Goal: Find specific page/section

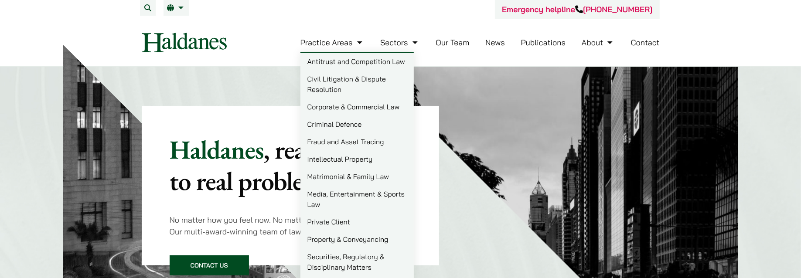
click at [343, 181] on link "Matrimonial & Family Law" at bounding box center [357, 176] width 113 height 17
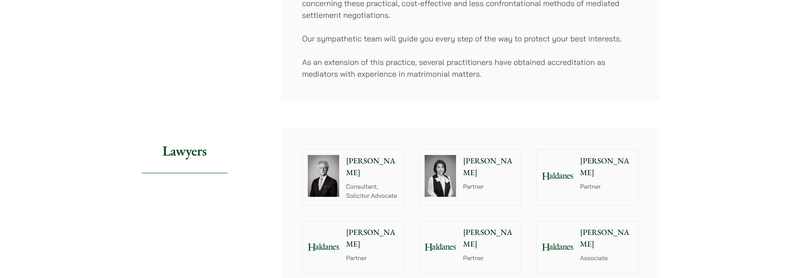
scroll to position [567, 0]
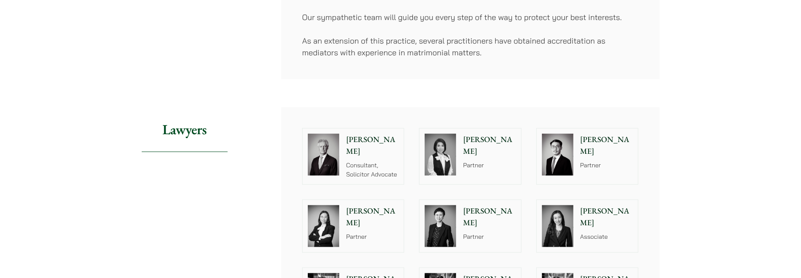
click at [366, 207] on p "[PERSON_NAME]" at bounding box center [372, 217] width 53 height 24
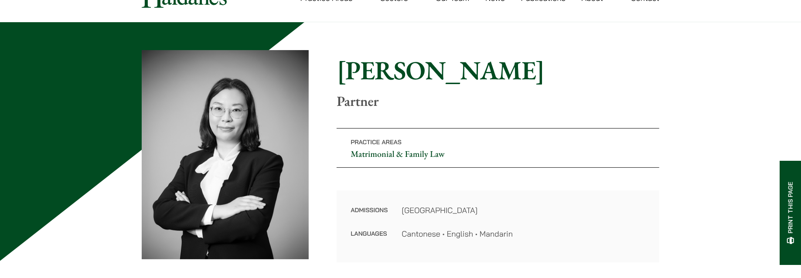
scroll to position [44, 0]
